Goal: Transaction & Acquisition: Book appointment/travel/reservation

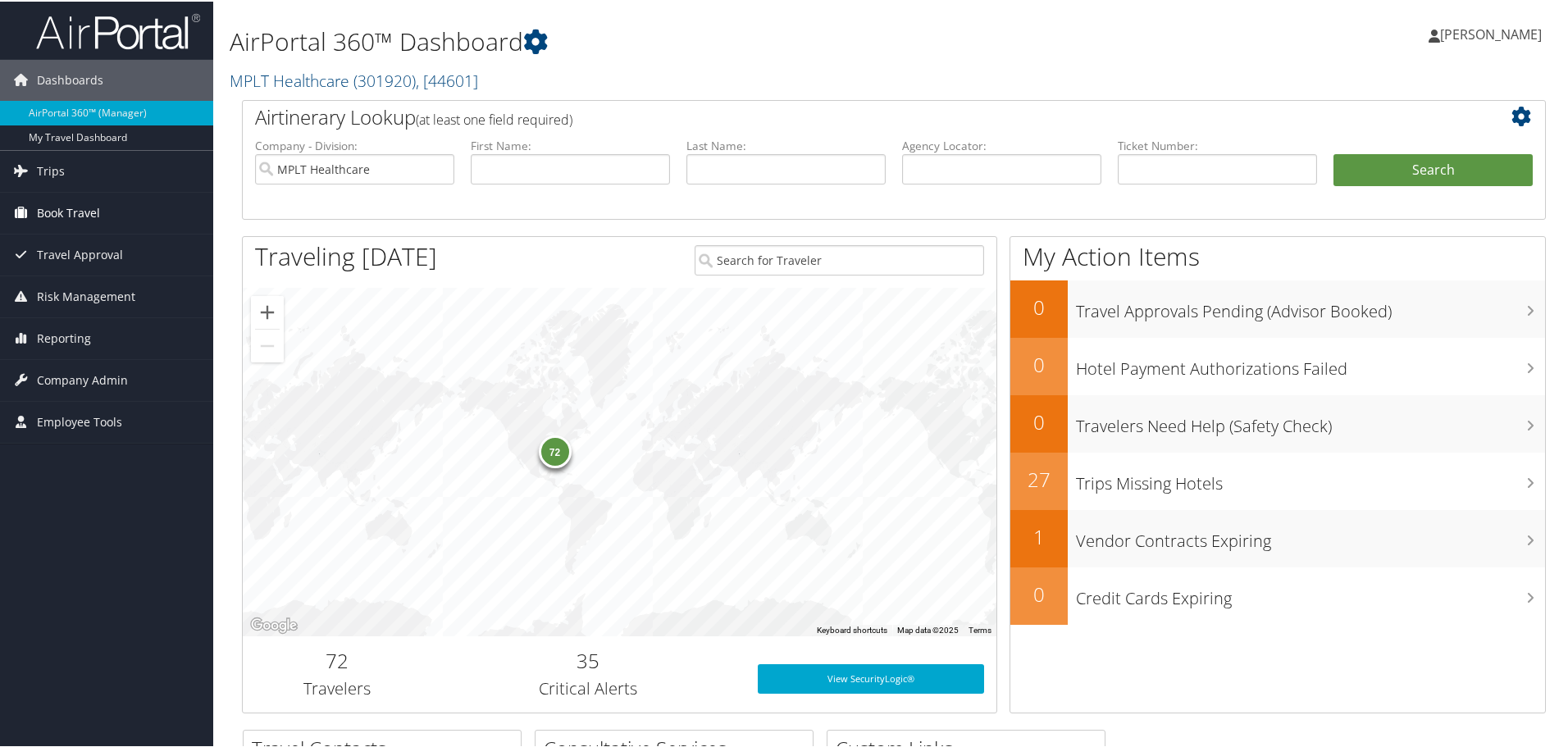
click at [52, 220] on span "Book Travel" at bounding box center [68, 212] width 63 height 41
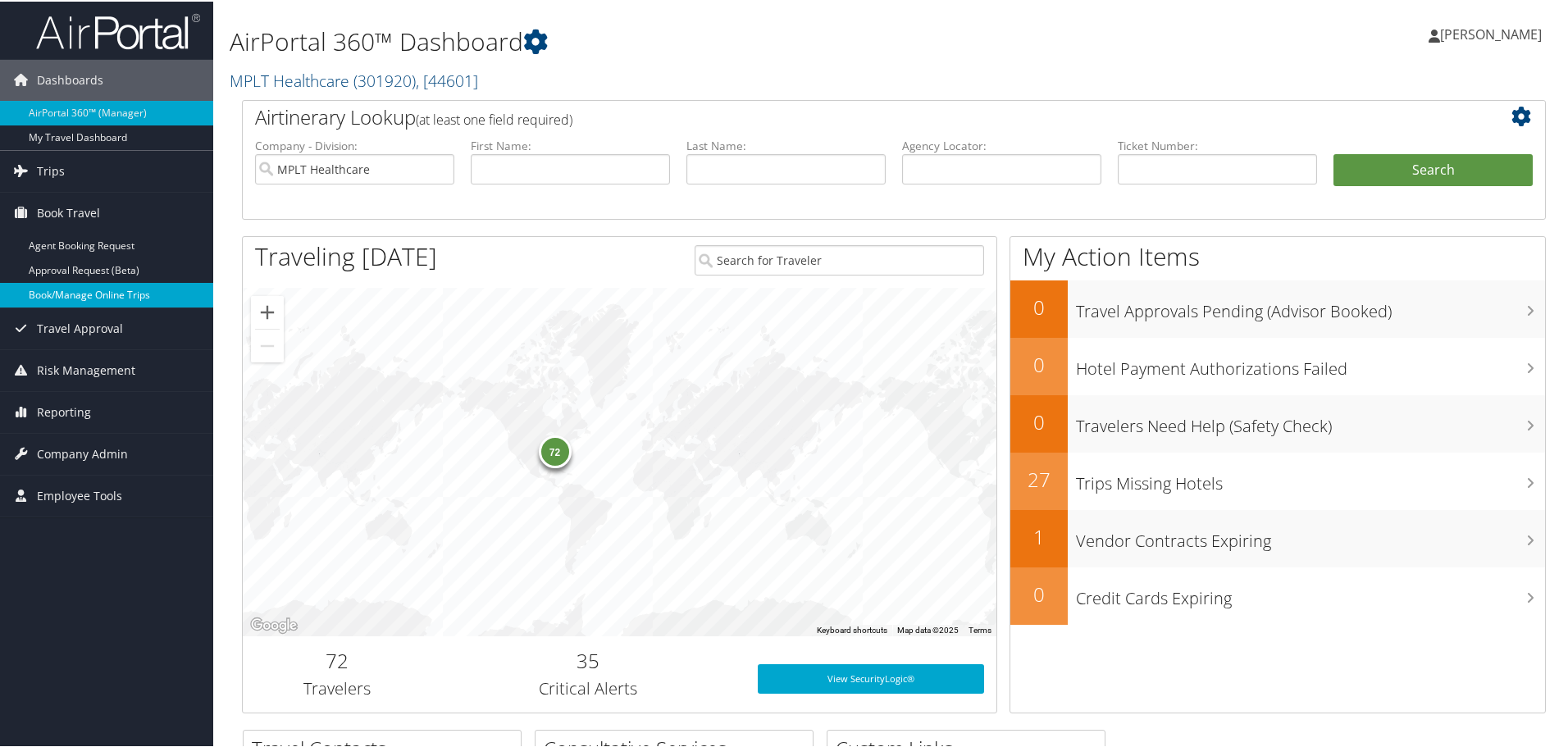
click at [47, 286] on link "Book/Manage Online Trips" at bounding box center [106, 293] width 213 height 25
